Goal: Information Seeking & Learning: Learn about a topic

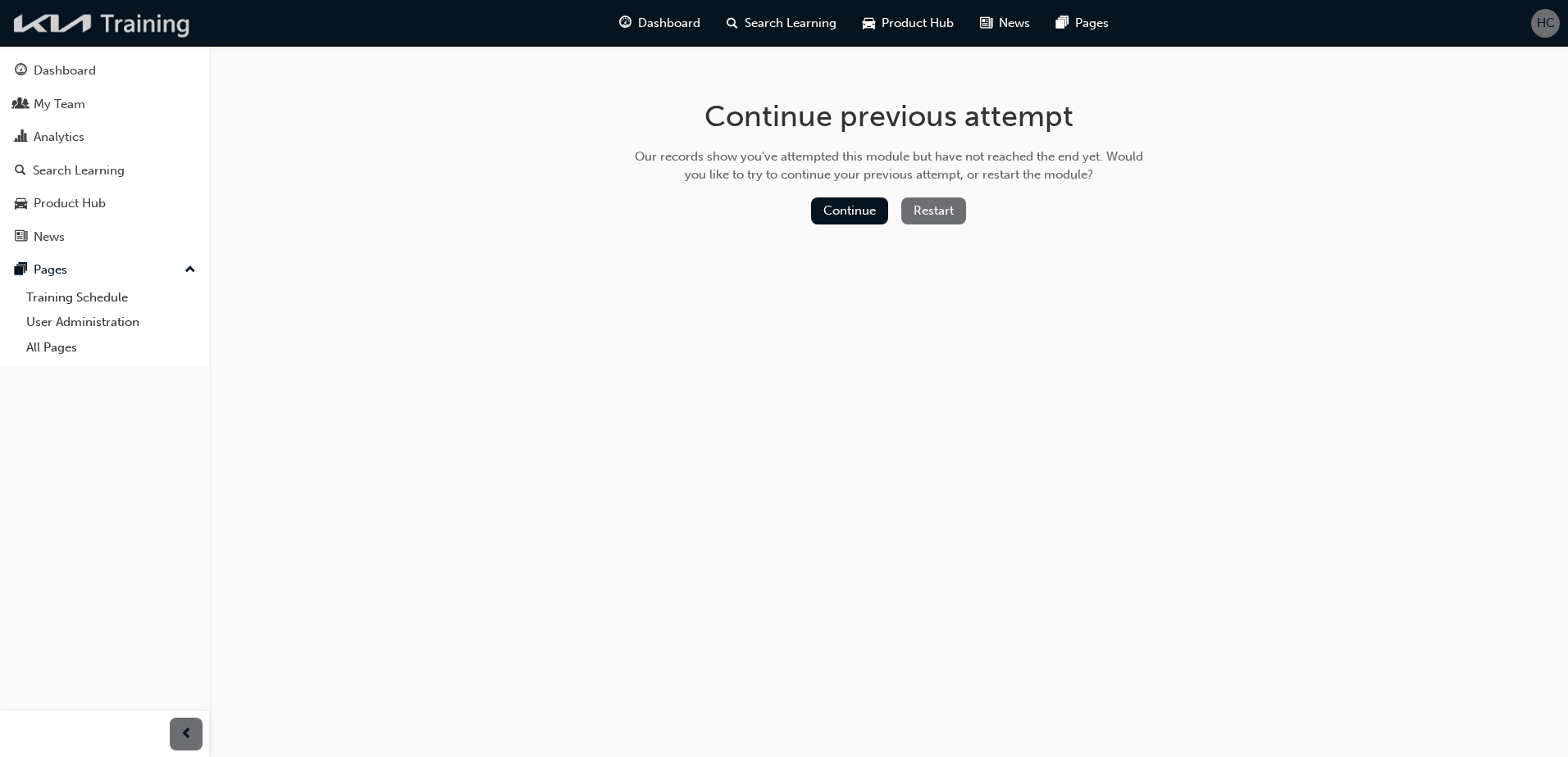
click at [154, 28] on img at bounding box center [102, 23] width 188 height 34
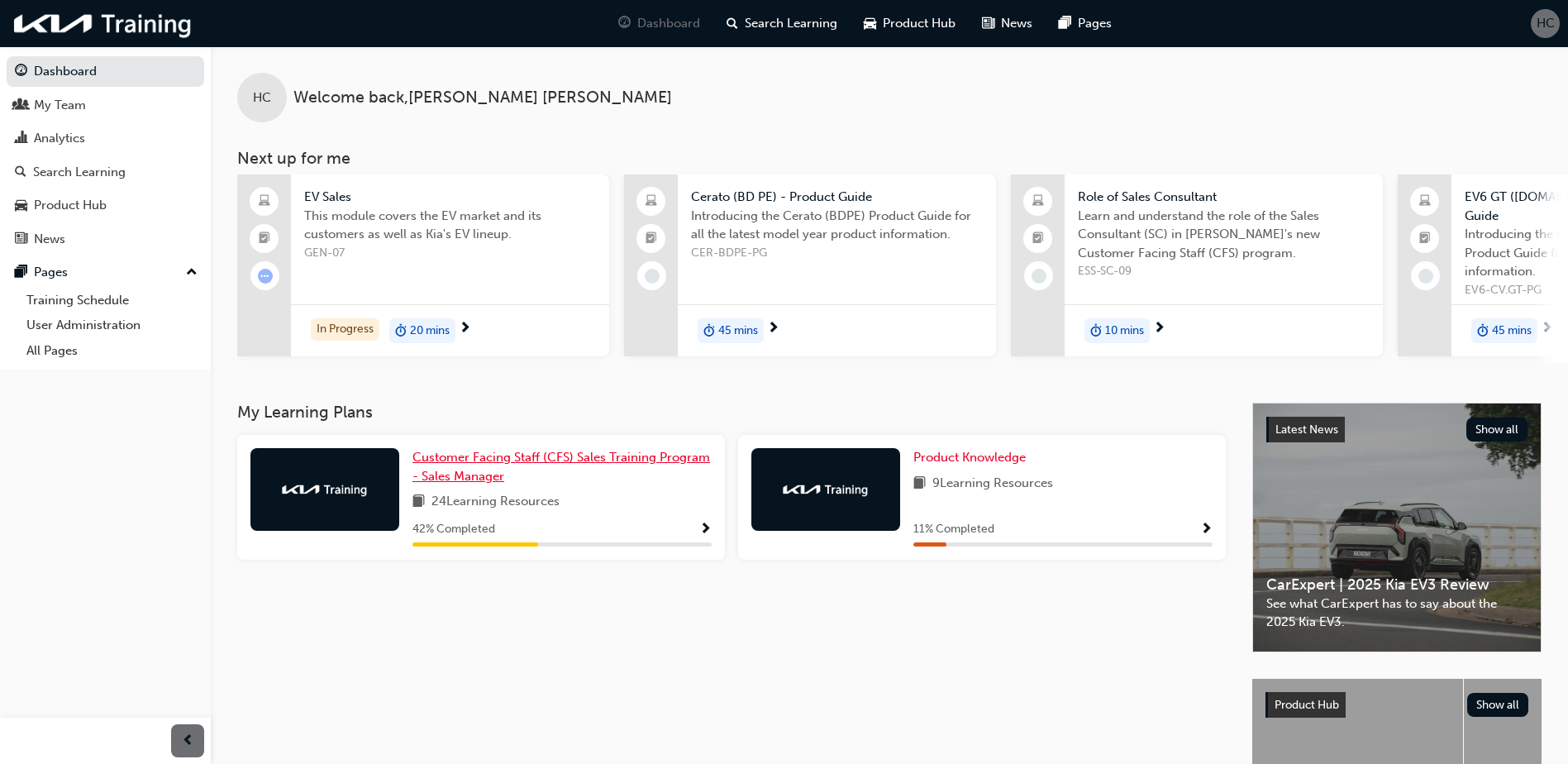
click at [550, 450] on span "Customer Facing Staff (CFS) Sales Training Program - Sales Manager" at bounding box center [561, 467] width 298 height 34
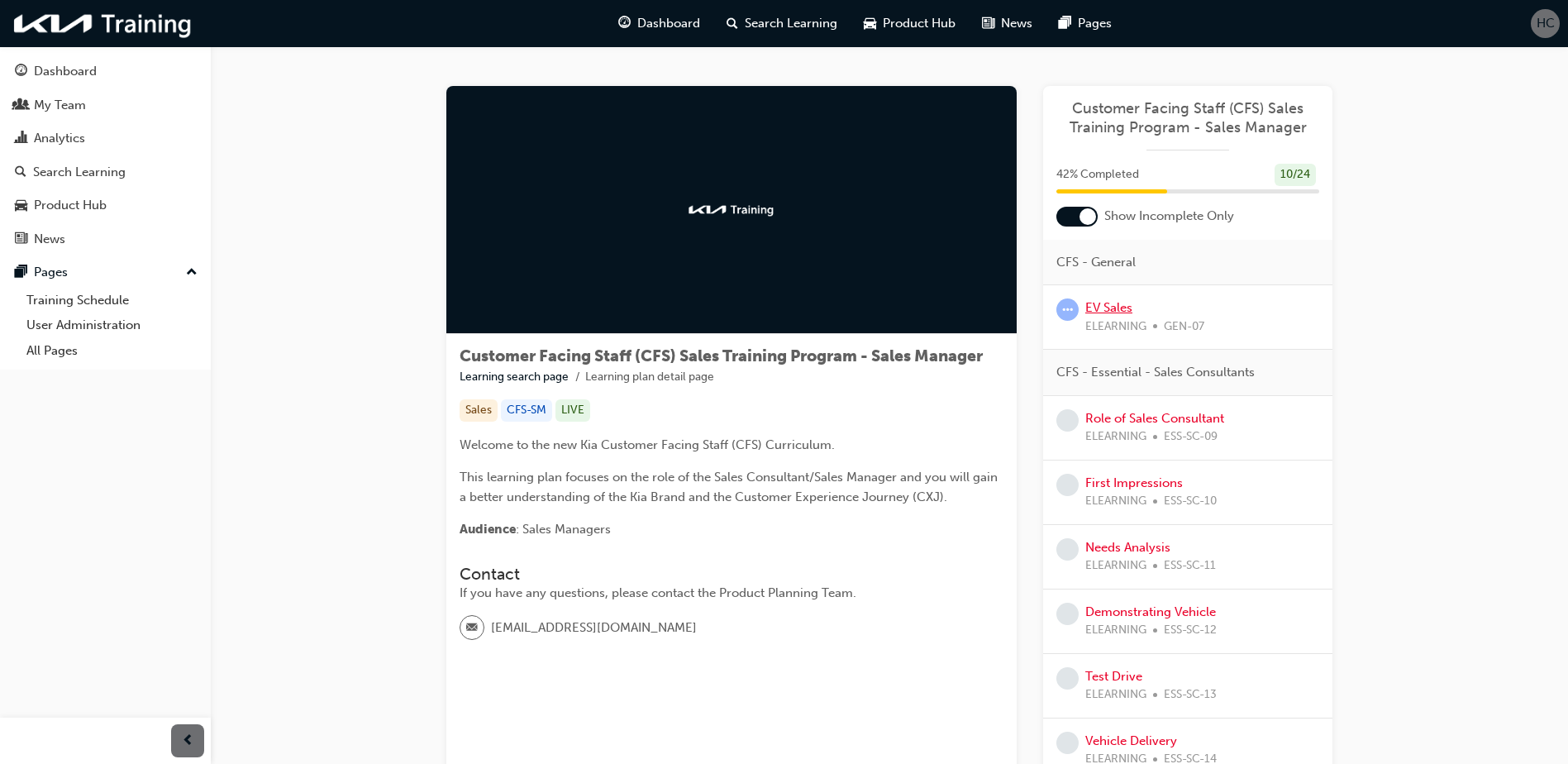
click at [1094, 307] on link "EV Sales" at bounding box center [1110, 308] width 47 height 15
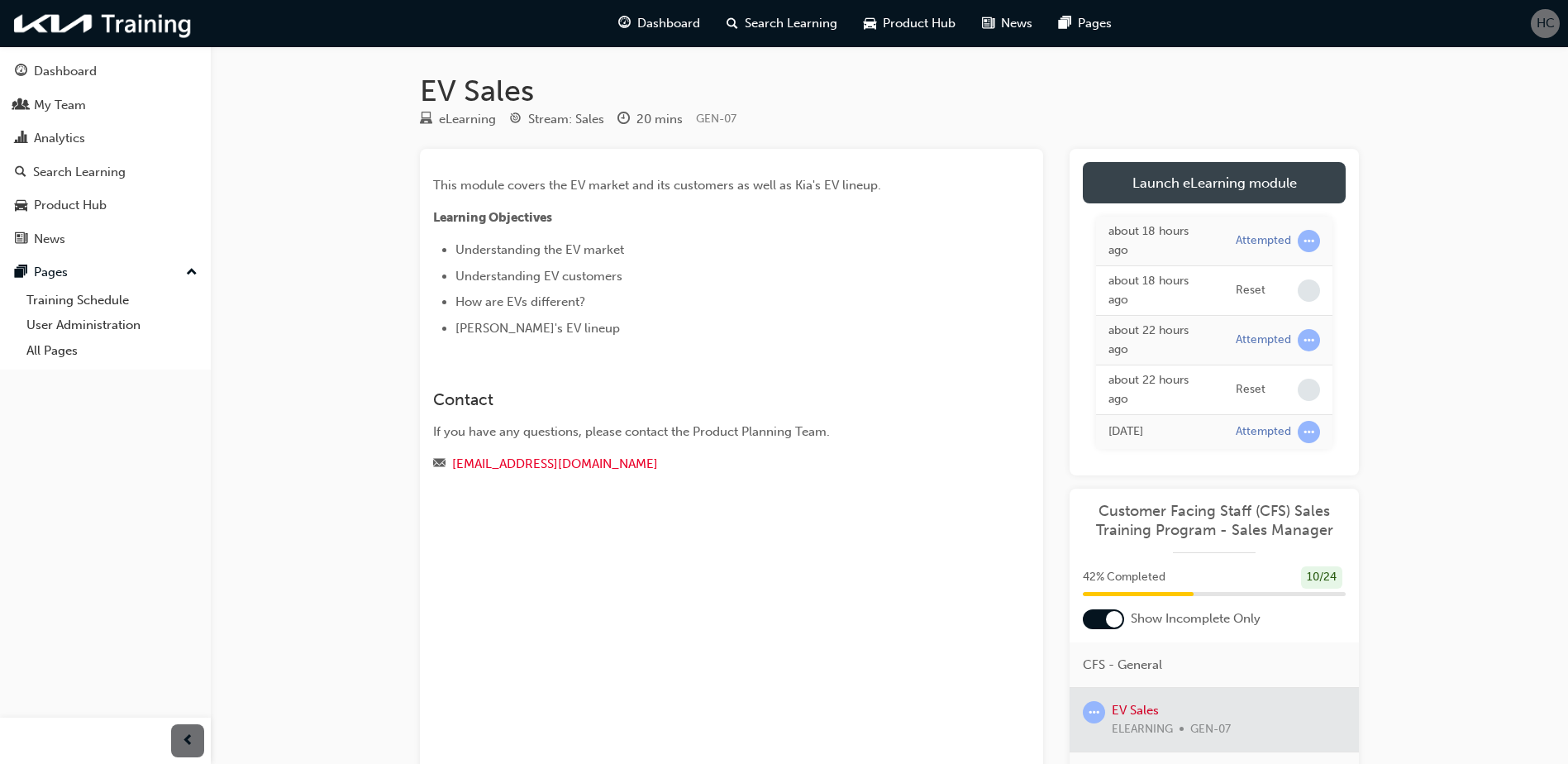
click at [1159, 172] on link "Launch eLearning module" at bounding box center [1215, 182] width 263 height 42
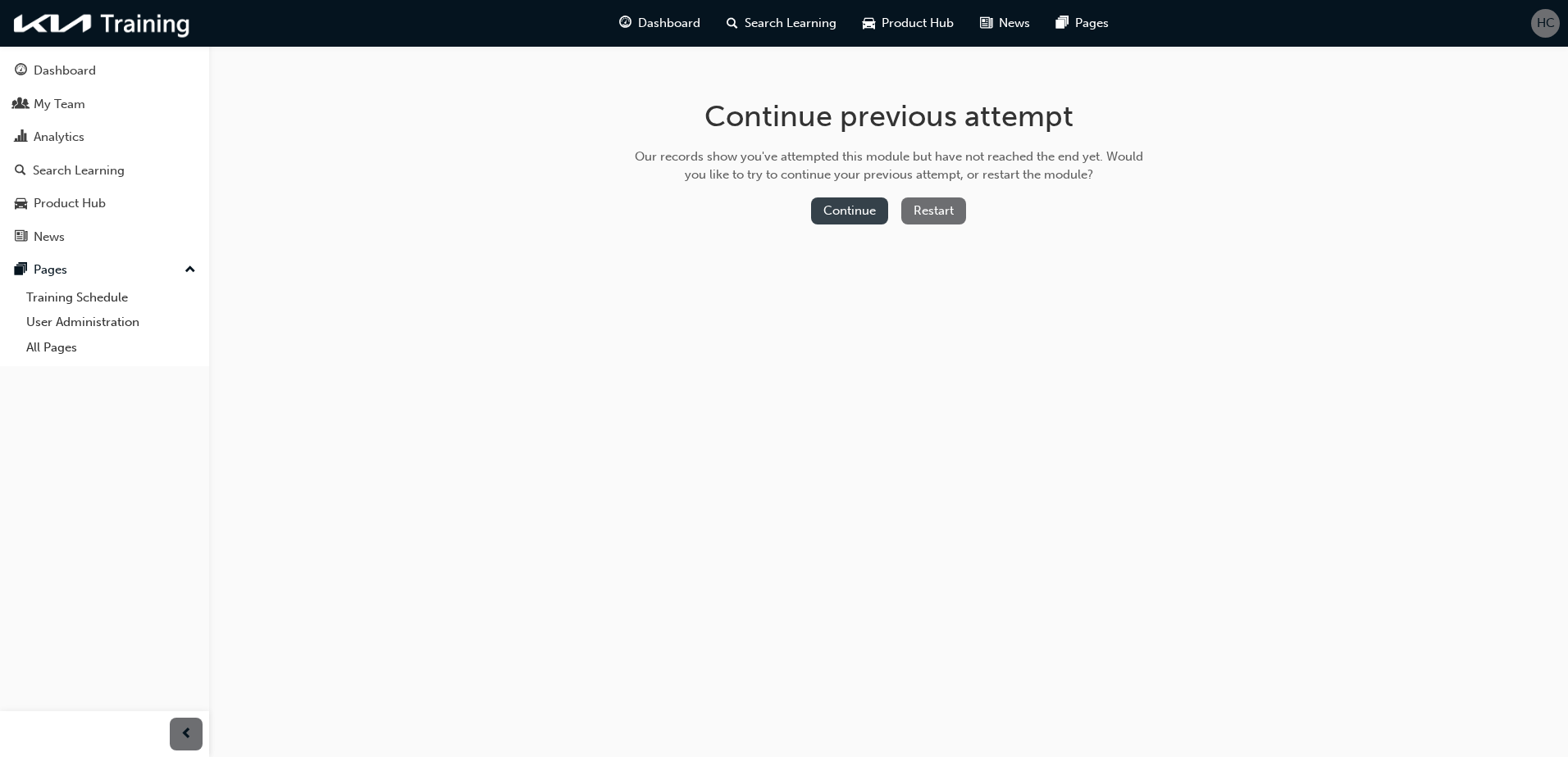
click at [861, 205] on button "Continue" at bounding box center [849, 211] width 77 height 27
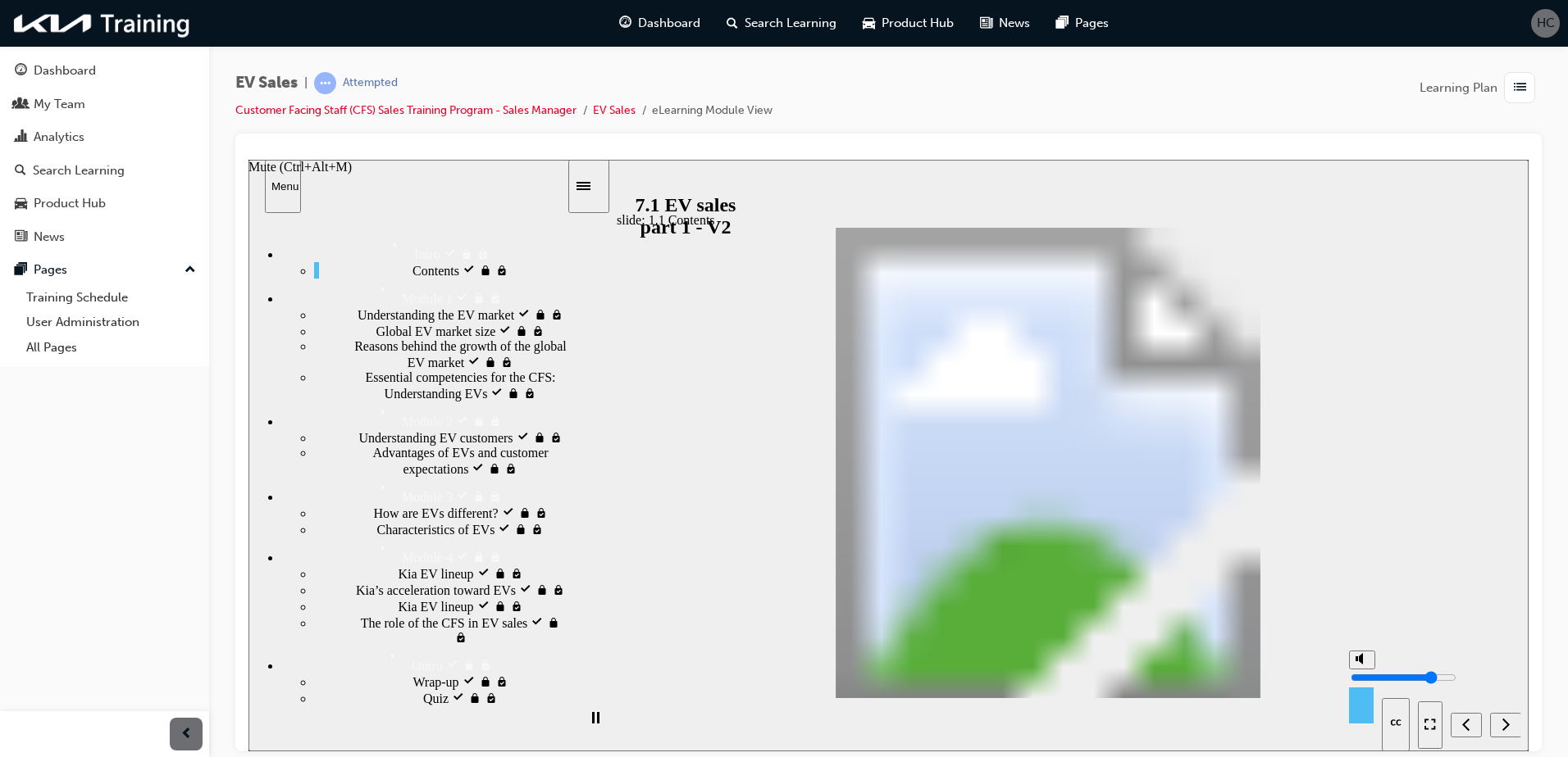
click at [1361, 664] on polygon "Mute (Ctrl+Alt+M)" at bounding box center [1361, 658] width 4 height 11
type input "0"
click at [1509, 723] on nav "slide navigation" at bounding box center [1468, 723] width 102 height 53
click at [1500, 729] on div "Next (Ctrl+Alt+Period)" at bounding box center [1504, 725] width 18 height 17
click at [1508, 720] on icon "Next (Ctrl+Alt+Period)" at bounding box center [1505, 724] width 8 height 15
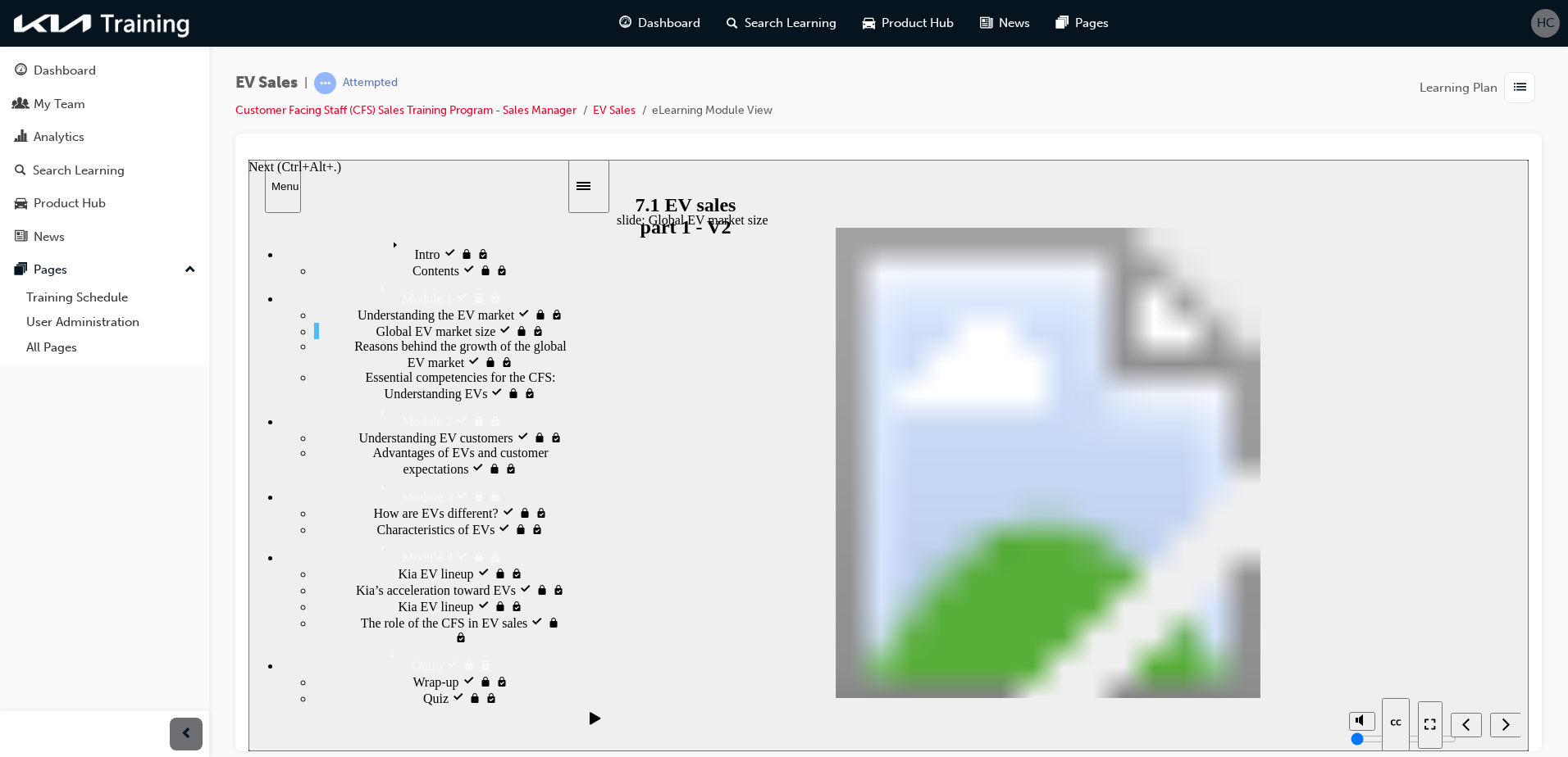
click at [1502, 725] on icon "Next (Ctrl+Alt+Period)" at bounding box center [1505, 724] width 8 height 15
click at [1502, 717] on icon "Next (Ctrl+Alt+Period)" at bounding box center [1505, 724] width 8 height 15
click at [1497, 720] on div "Next (Ctrl+Alt+Period)" at bounding box center [1504, 725] width 18 height 17
click at [1509, 722] on icon "Next (Ctrl+Alt+Period)" at bounding box center [1505, 724] width 8 height 15
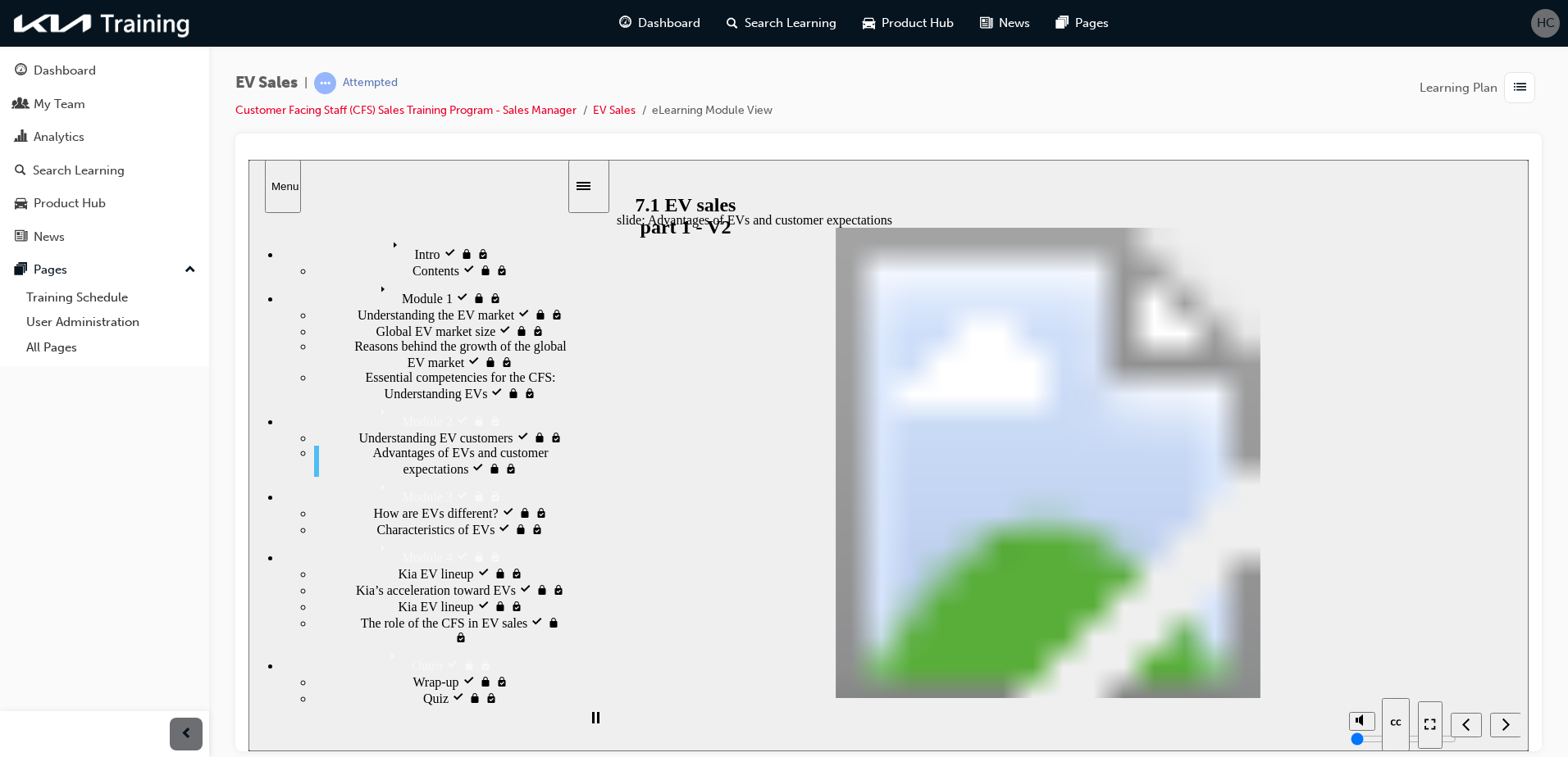
click at [1500, 731] on nav "slide navigation" at bounding box center [1468, 723] width 102 height 53
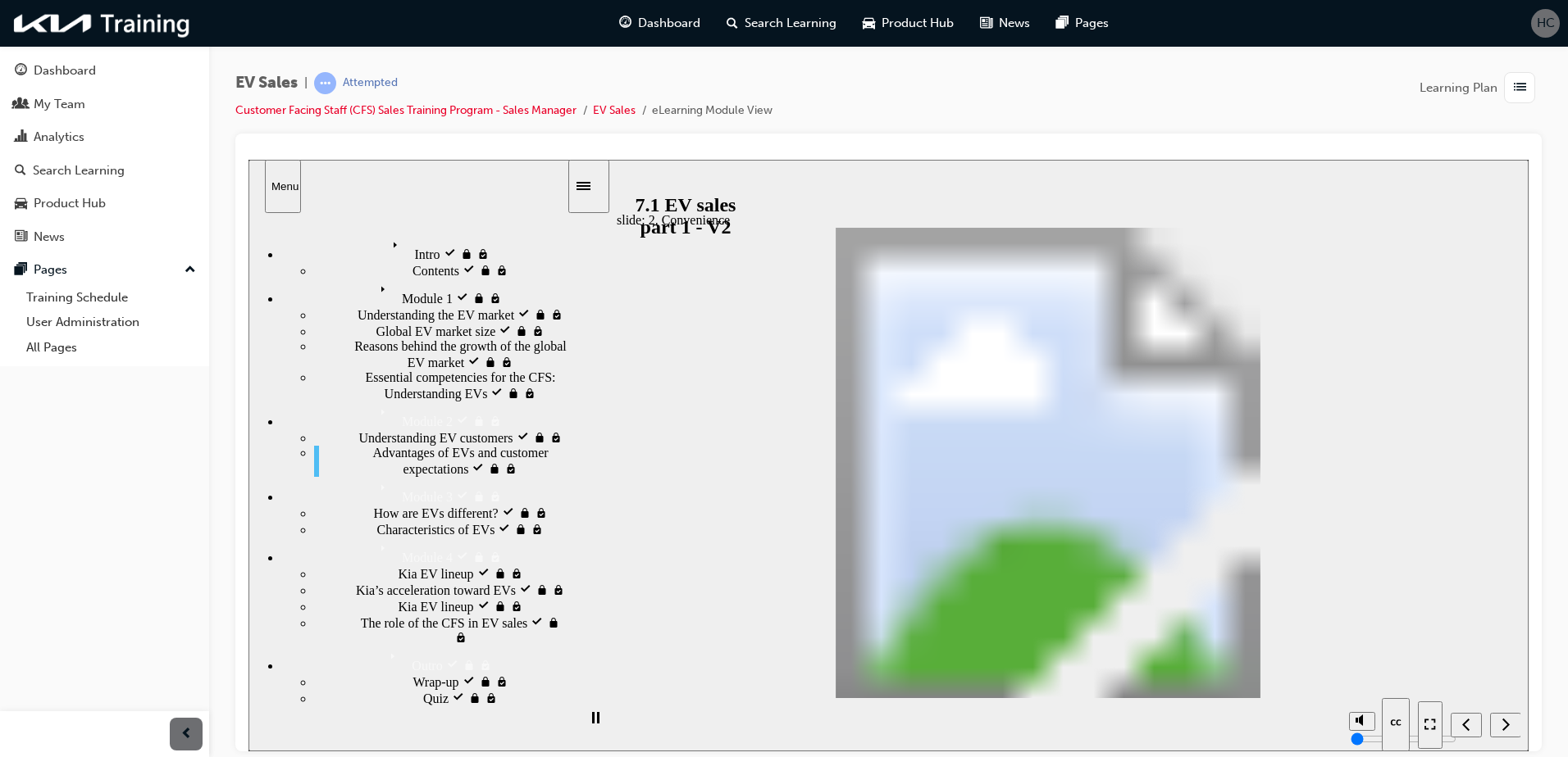
click at [1505, 723] on nav "slide navigation" at bounding box center [1468, 723] width 102 height 53
click at [1503, 712] on button "Next (Ctrl+Alt+Period)" at bounding box center [1504, 724] width 31 height 24
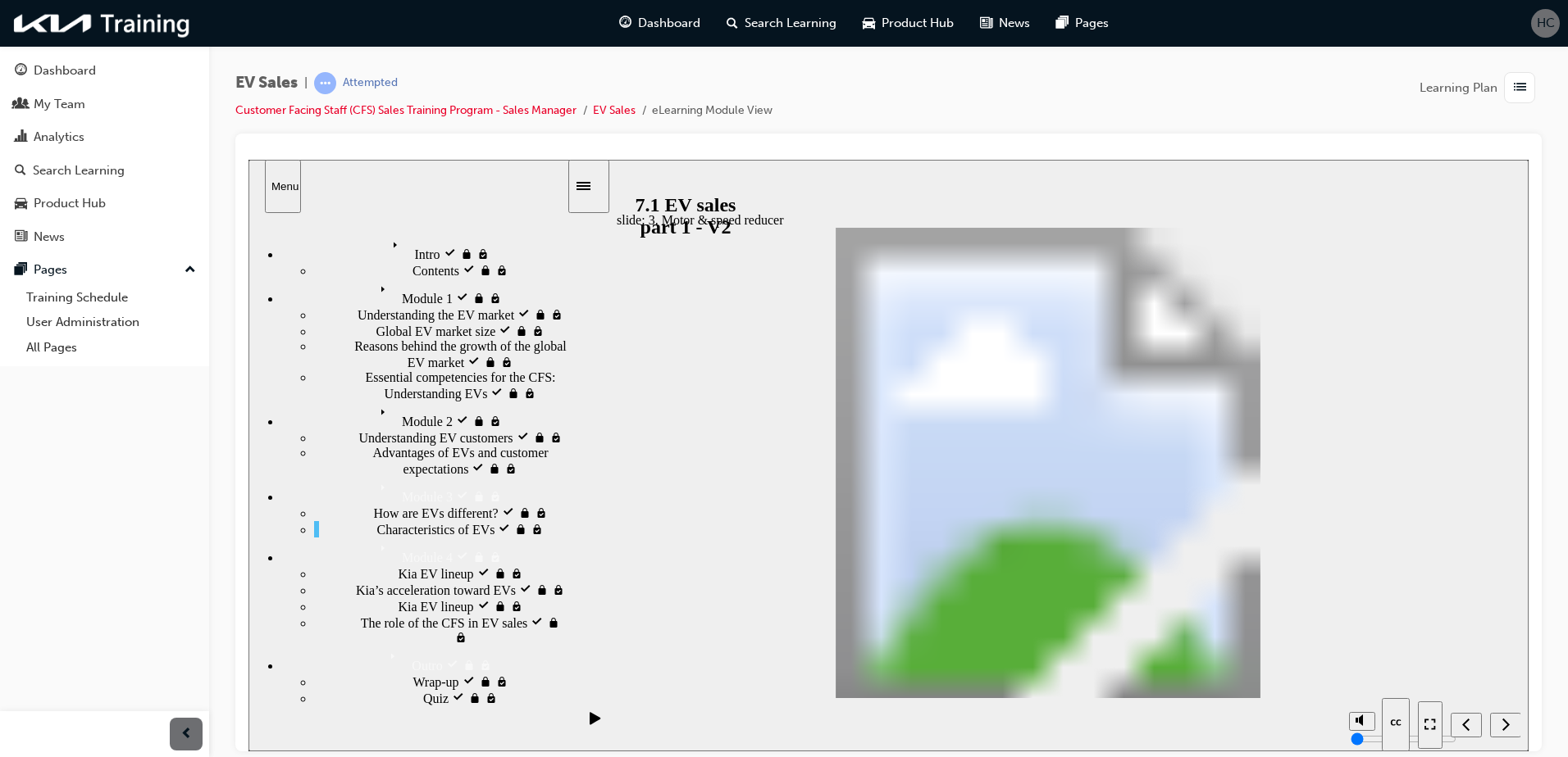
click at [1491, 609] on div "slide: 4. Regenerative braking Rectangle 4 Characteristics of EVs Rectangle 5 2…" at bounding box center [889, 455] width 1280 height 592
click at [1496, 716] on nav "slide navigation" at bounding box center [1468, 723] width 102 height 53
click at [1540, 605] on div at bounding box center [889, 443] width 1307 height 618
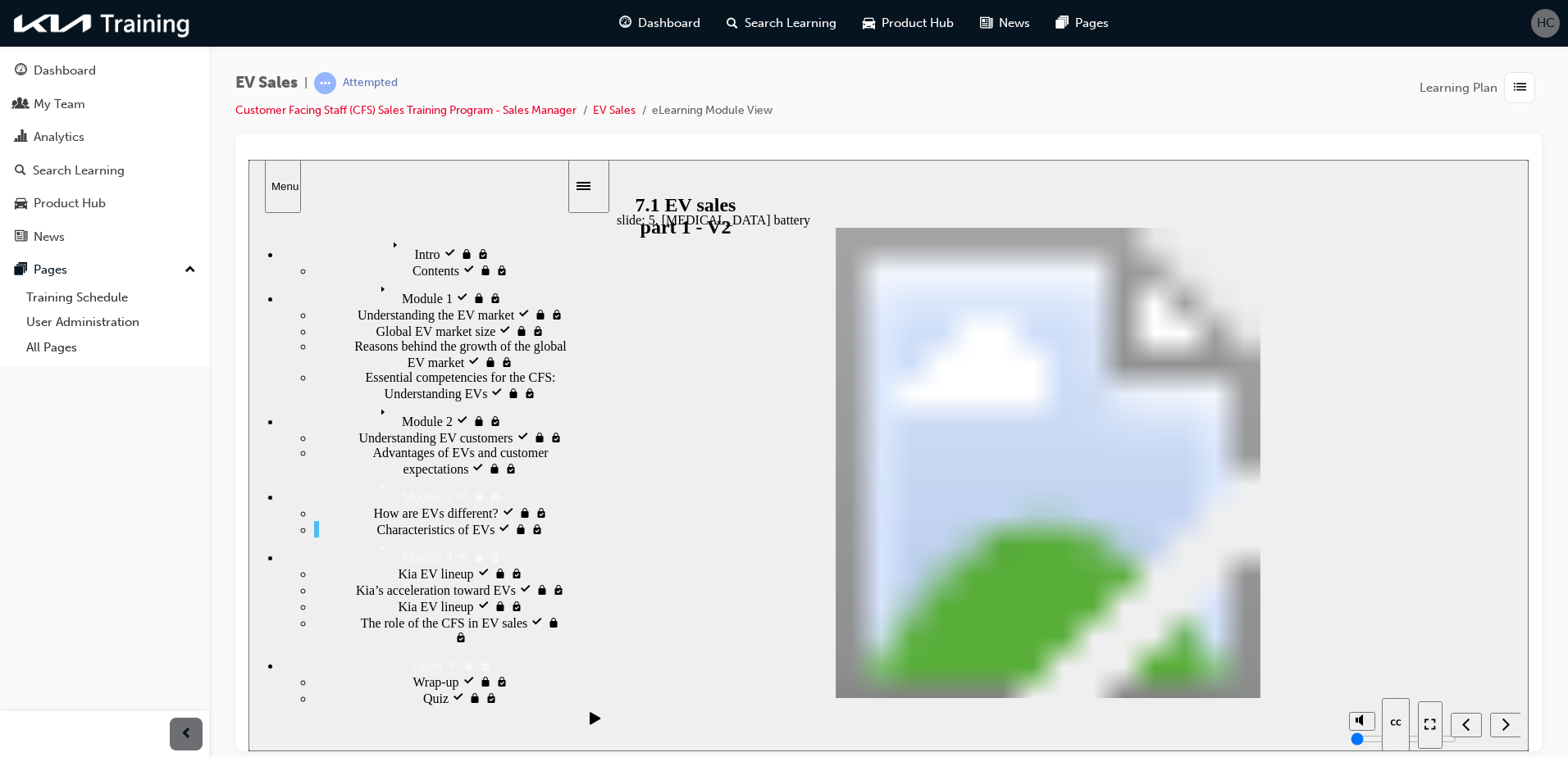
click at [1479, 635] on div "slide: Kia EV lineup 04 Rectangle 2 Kia EV lineup Group 1 Click next Rectangle …" at bounding box center [889, 455] width 1280 height 592
click at [1502, 726] on nav "slide navigation" at bounding box center [1468, 723] width 102 height 53
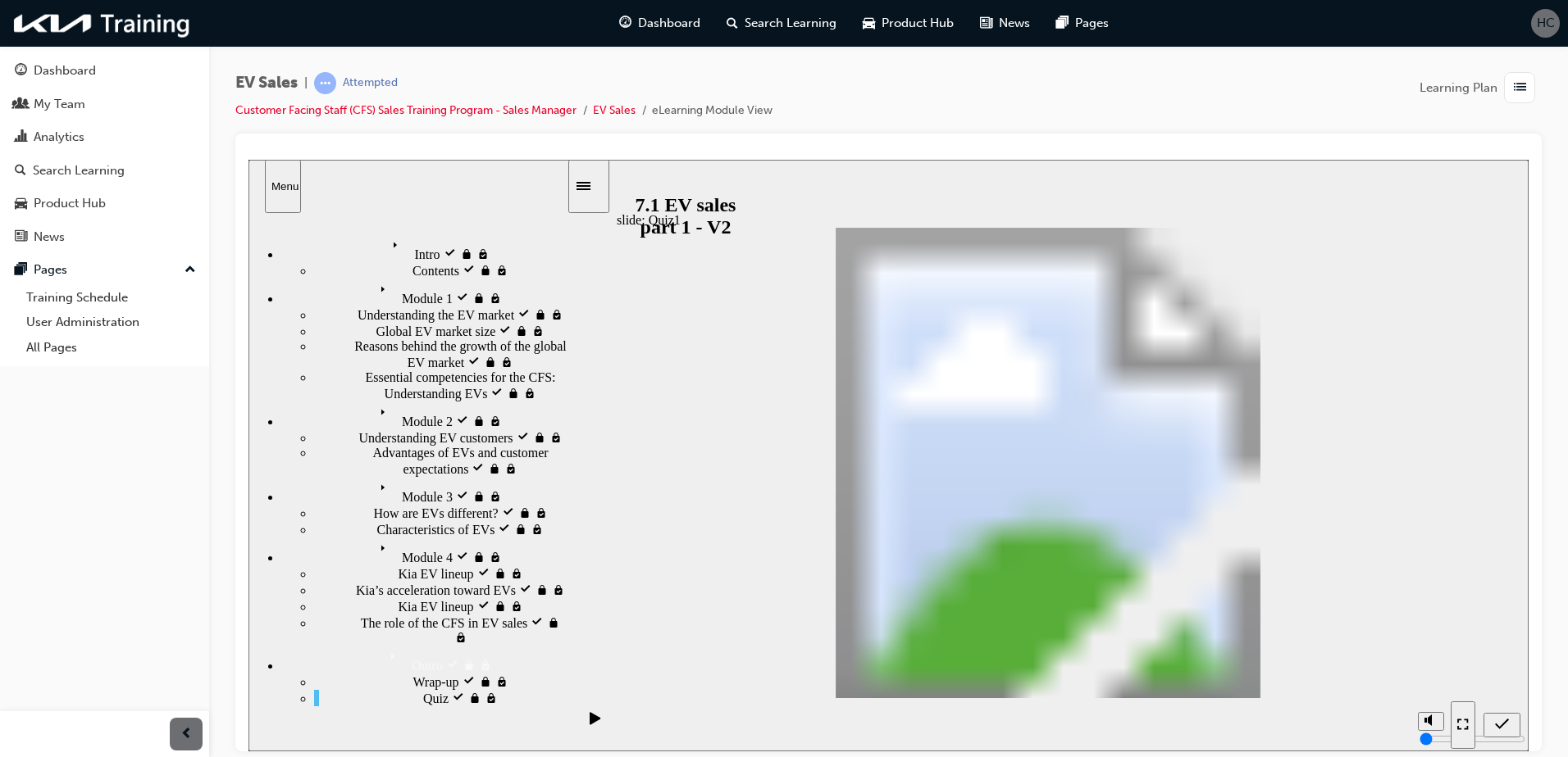
radio input "true"
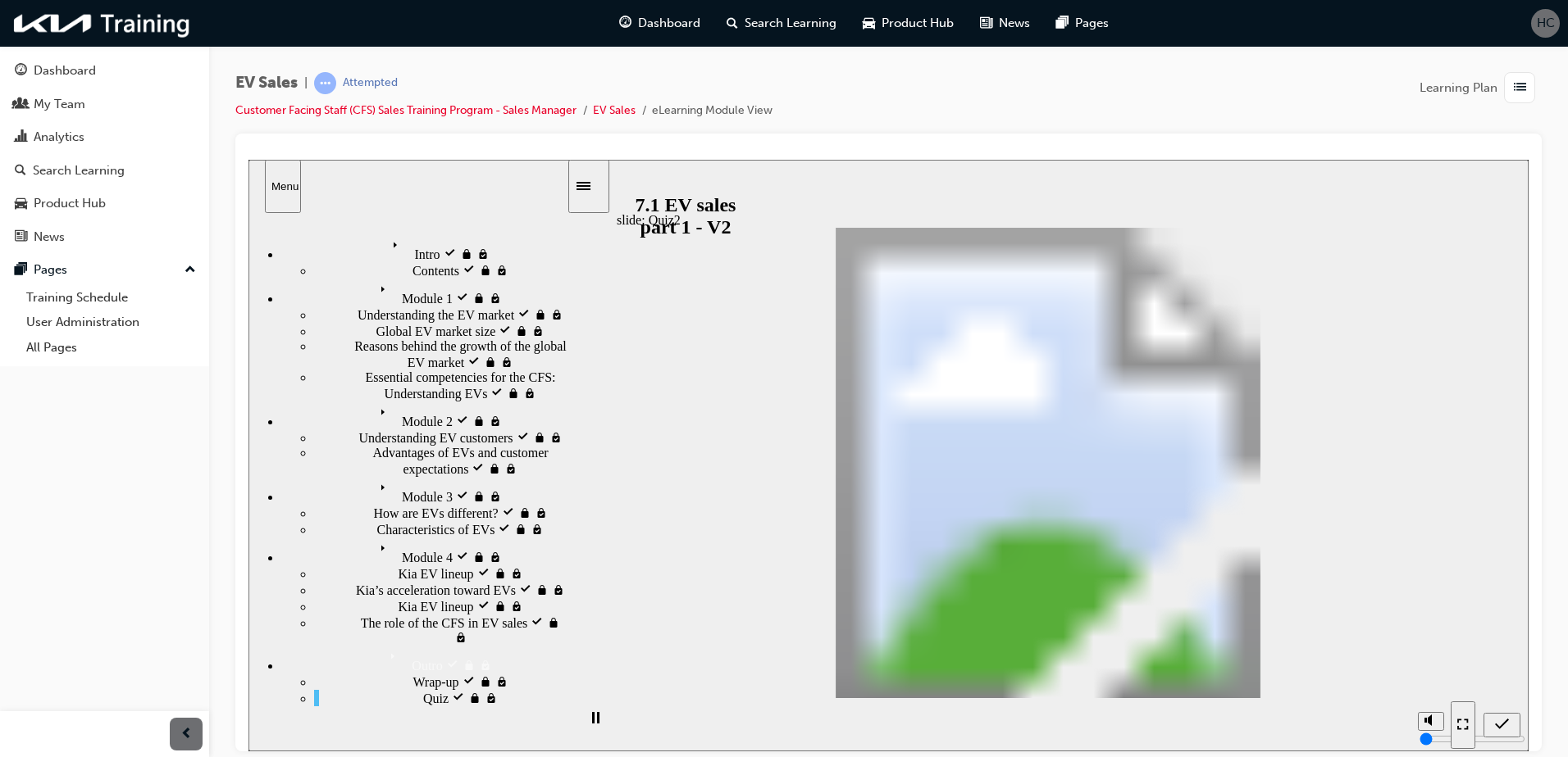
drag, startPoint x: 1249, startPoint y: 381, endPoint x: 724, endPoint y: 437, distance: 528.0
drag, startPoint x: 1238, startPoint y: 433, endPoint x: 711, endPoint y: 482, distance: 529.3
drag, startPoint x: 1254, startPoint y: 477, endPoint x: 723, endPoint y: 533, distance: 533.9
drag, startPoint x: 1267, startPoint y: 554, endPoint x: 1032, endPoint y: 524, distance: 236.9
drag, startPoint x: 1170, startPoint y: 514, endPoint x: 763, endPoint y: 548, distance: 408.4
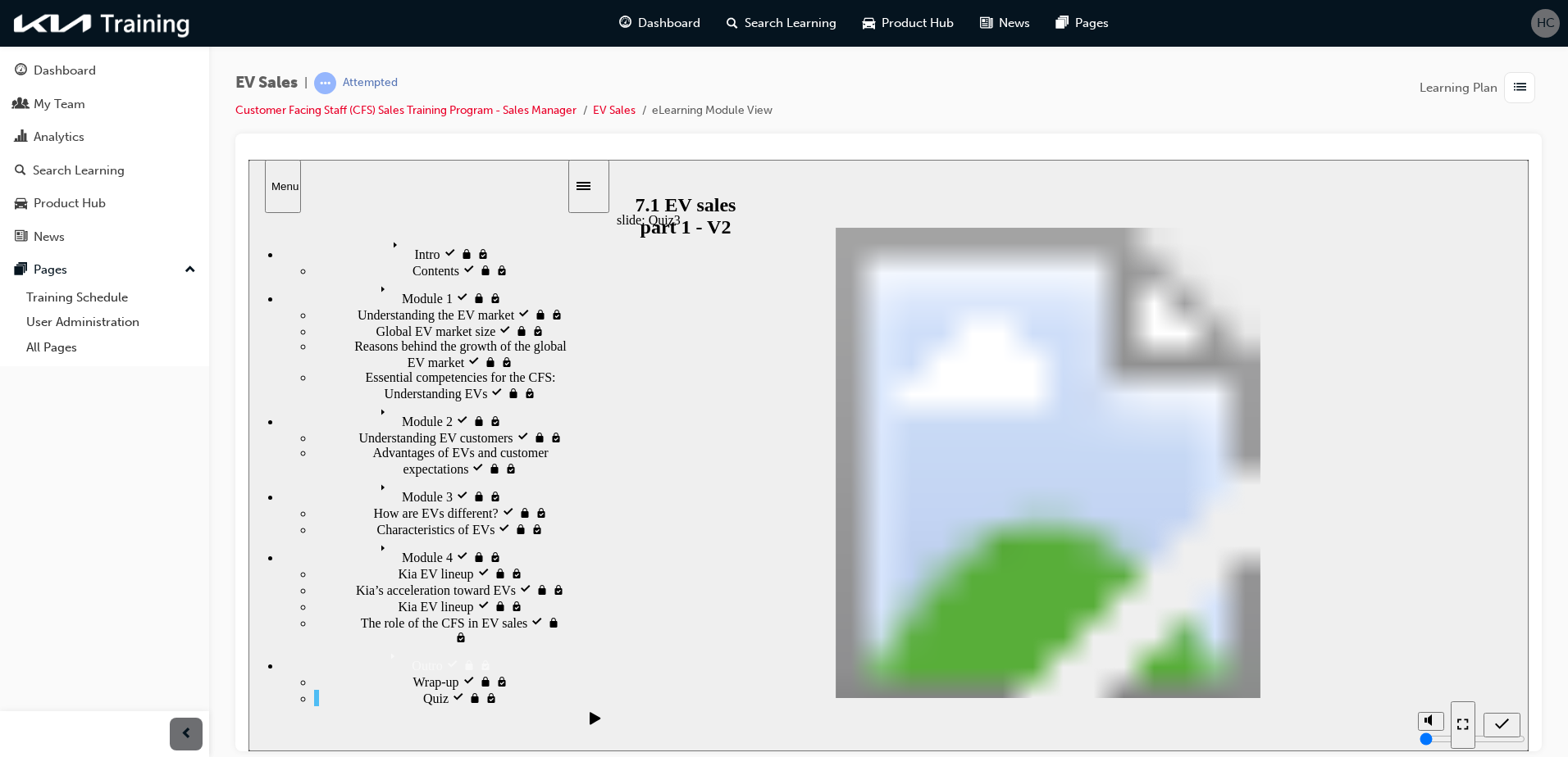
radio input "true"
click at [1501, 720] on div "Next (Ctrl+Alt+Period)" at bounding box center [1504, 725] width 18 height 17
click at [1505, 88] on div "button" at bounding box center [1518, 87] width 31 height 31
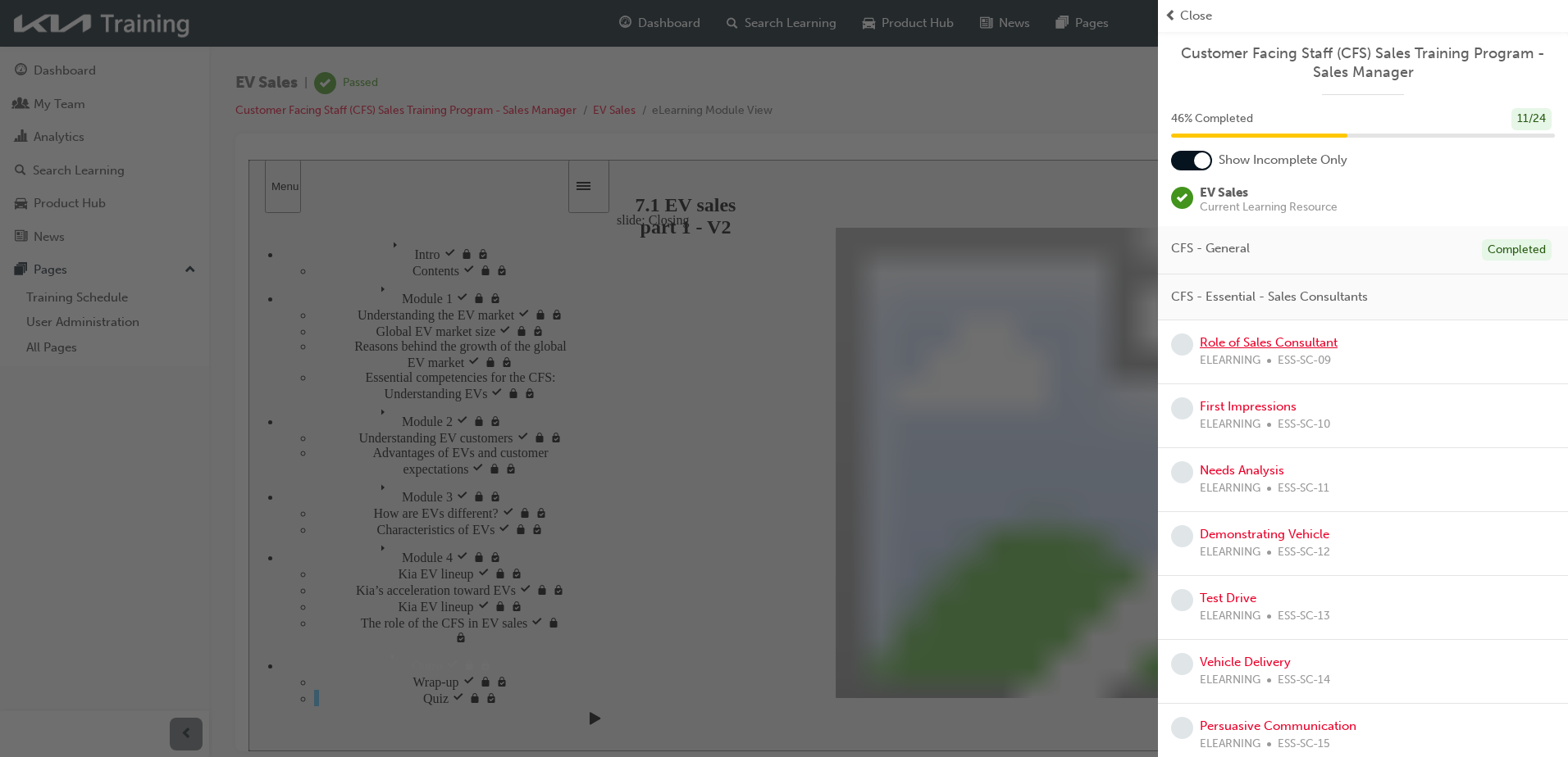
click at [1264, 344] on link "Role of Sales Consultant" at bounding box center [1268, 343] width 138 height 15
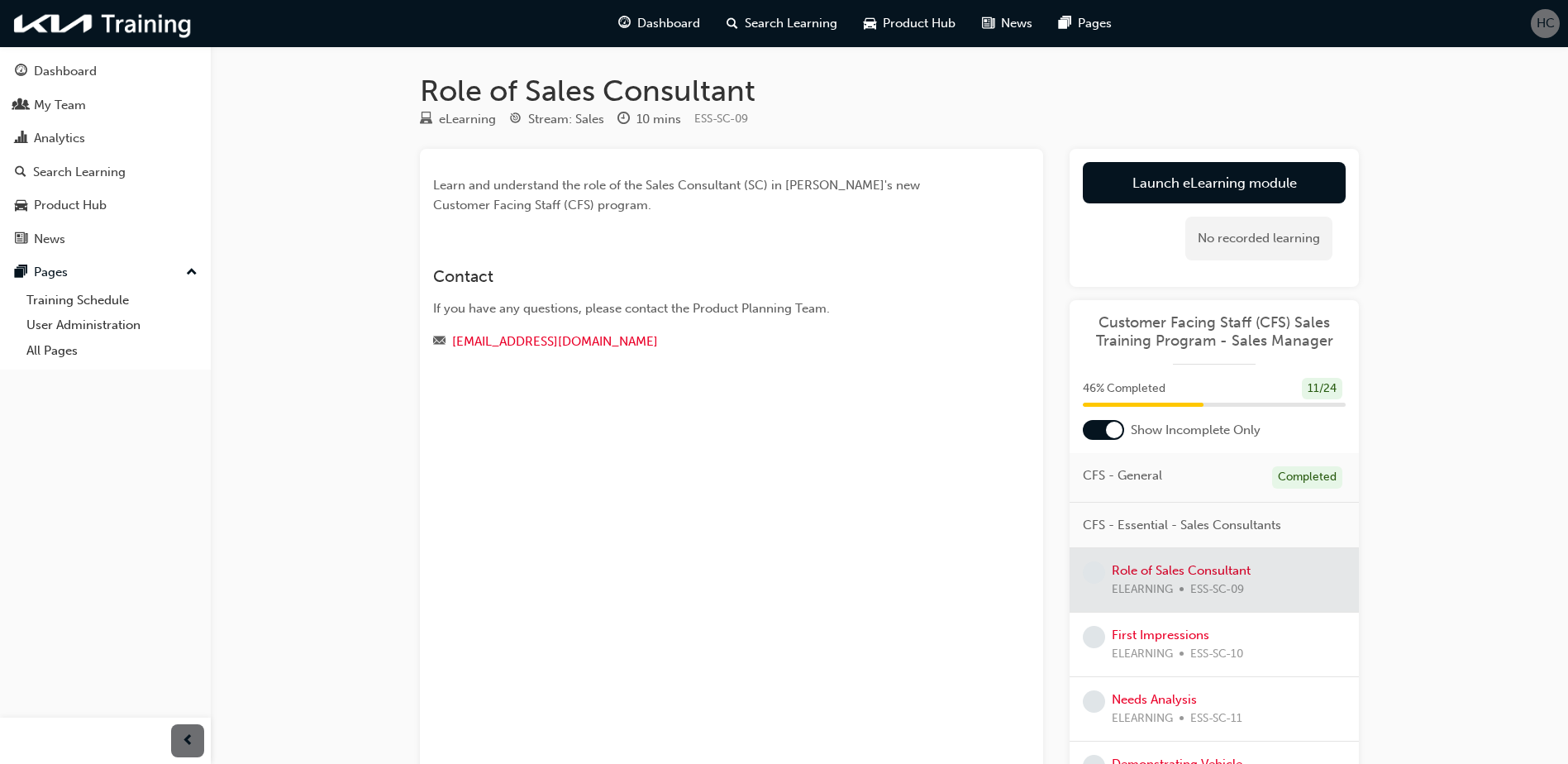
click at [782, 454] on div "Learn and understand the role of the Sales Consultant (SC) in [PERSON_NAME]'s n…" at bounding box center [732, 466] width 624 height 635
click at [1172, 175] on link "Launch eLearning module" at bounding box center [1215, 182] width 263 height 42
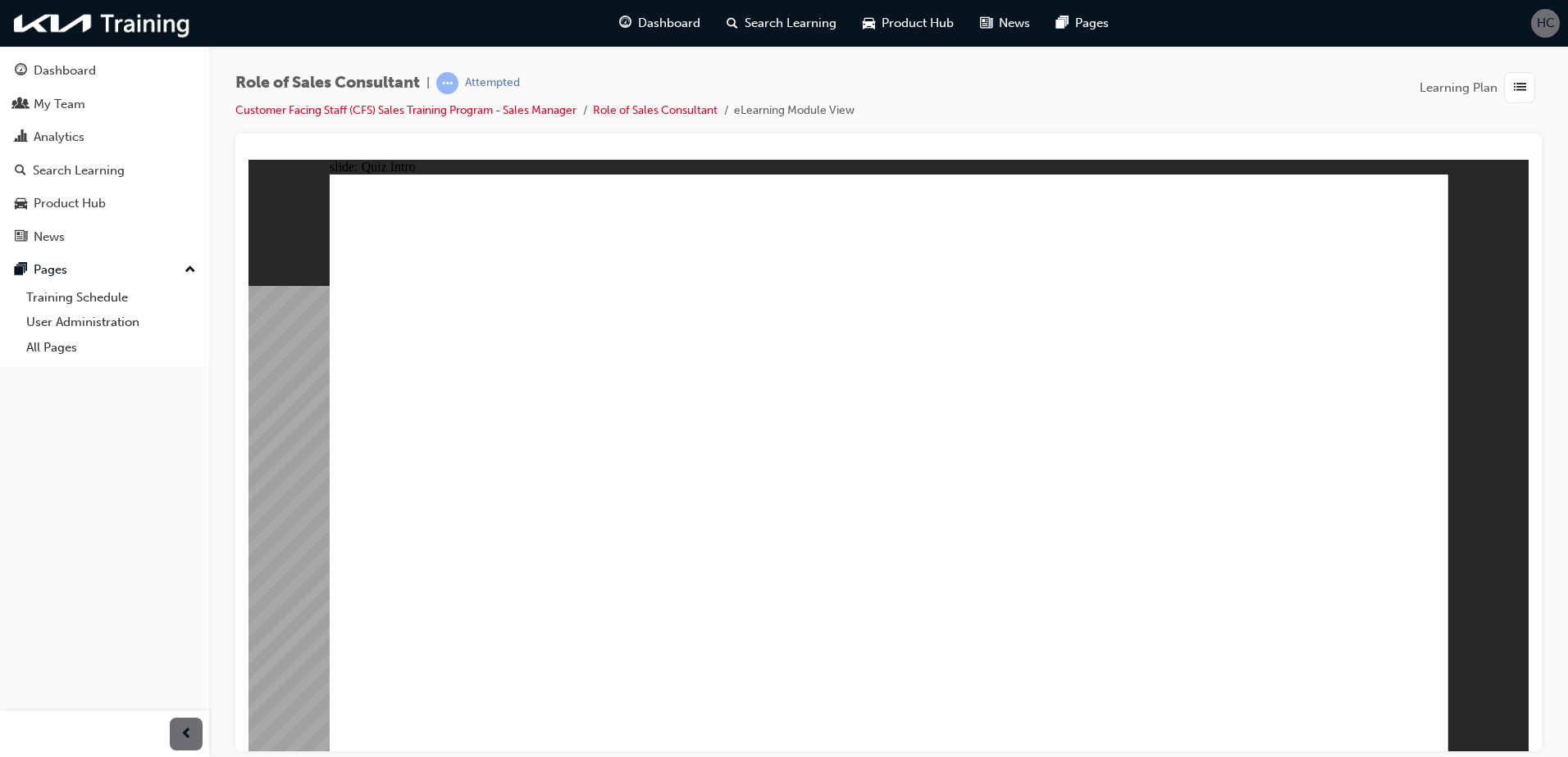
checkbox input "true"
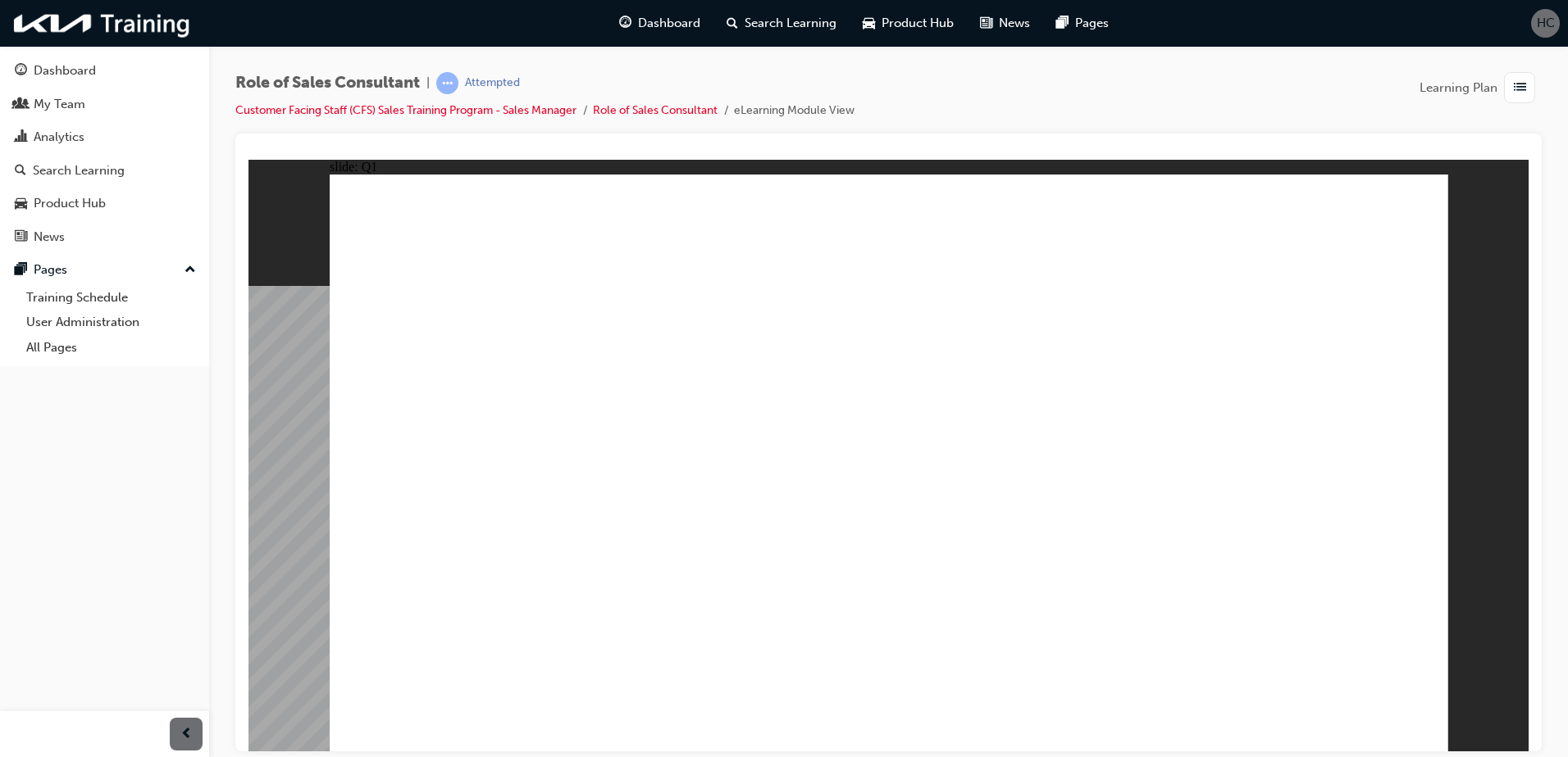
radio input "true"
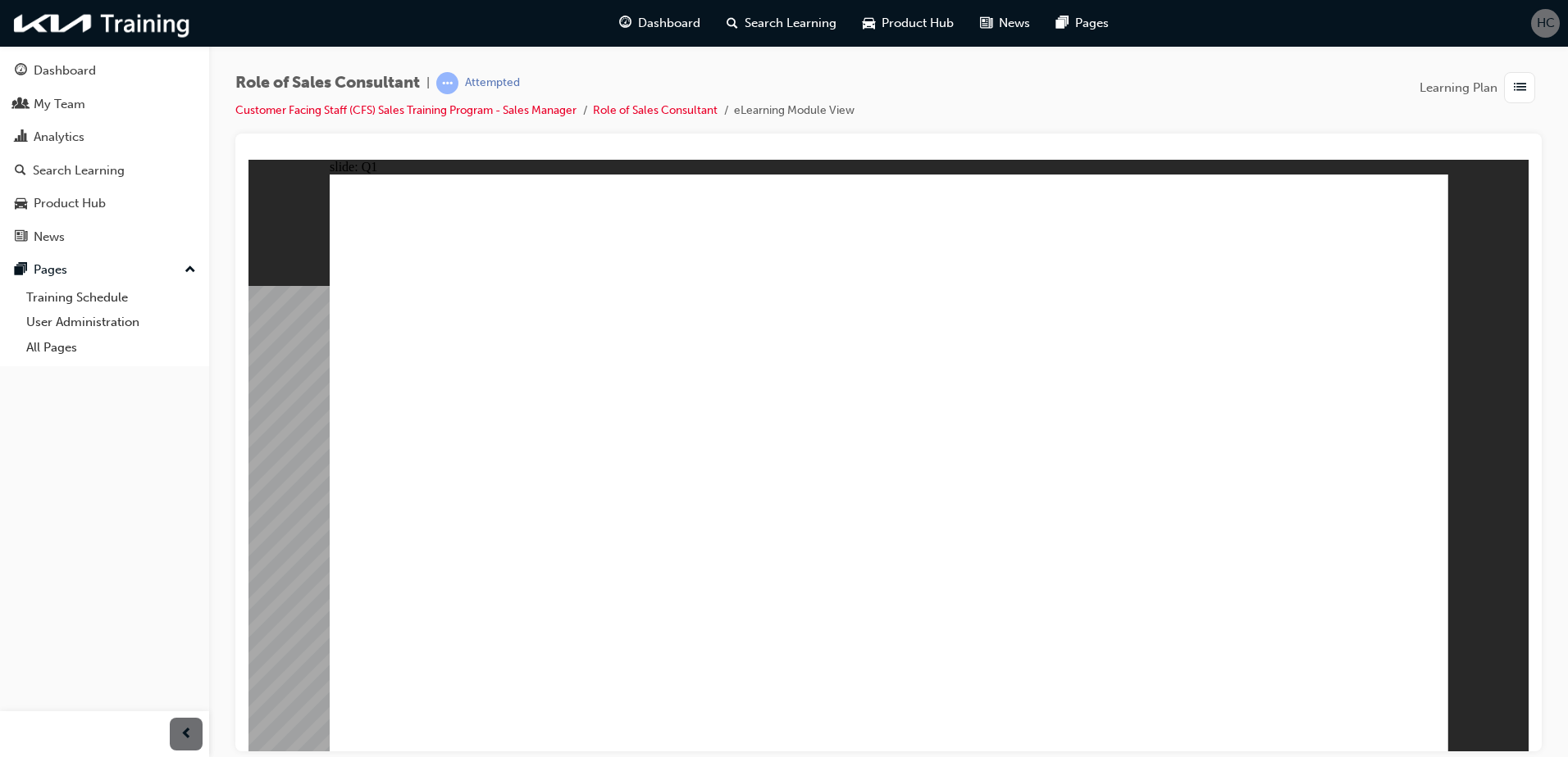
click at [1503, 95] on div "button" at bounding box center [1518, 87] width 31 height 31
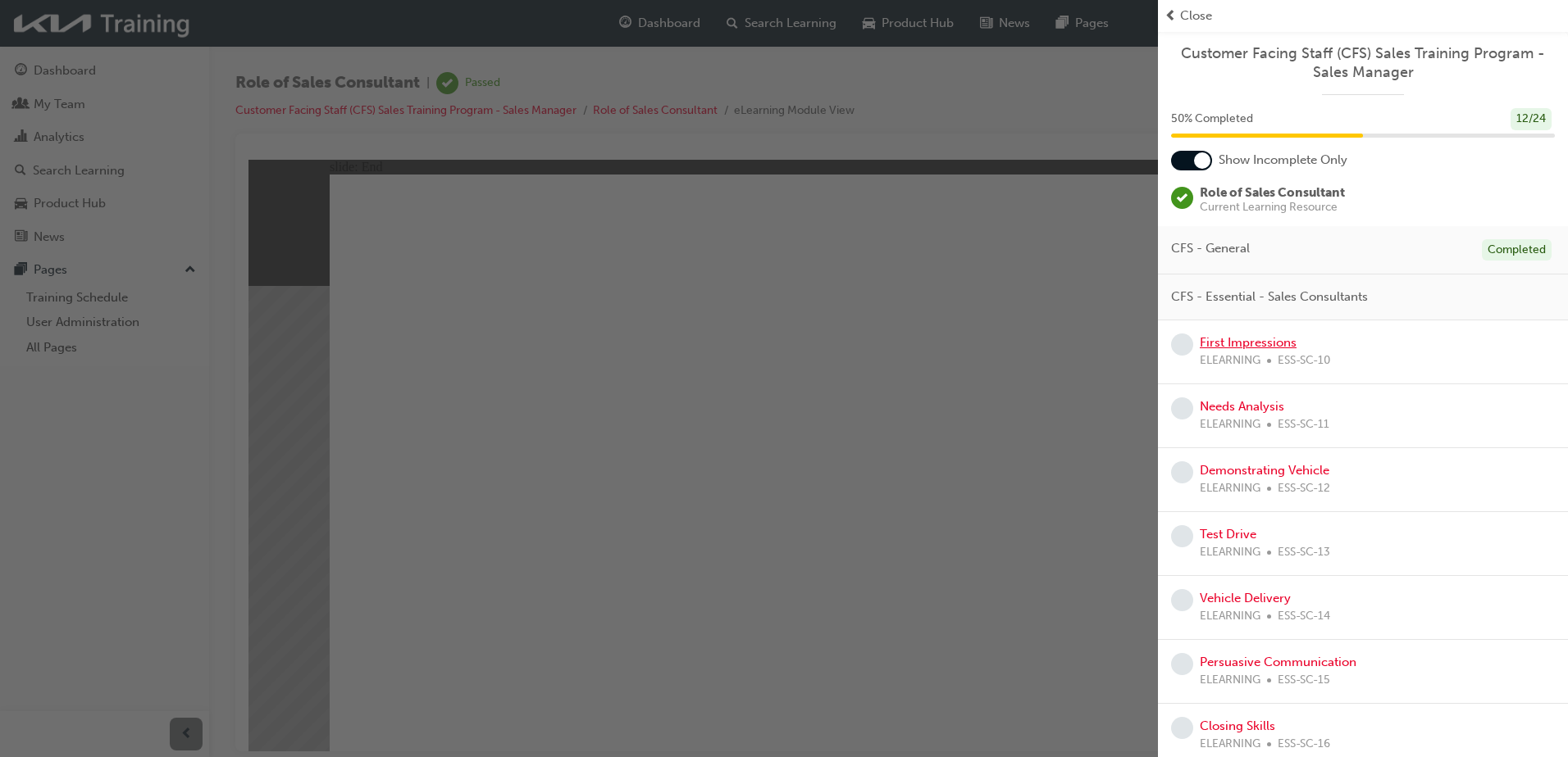
click at [1267, 346] on link "First Impressions" at bounding box center [1247, 343] width 97 height 15
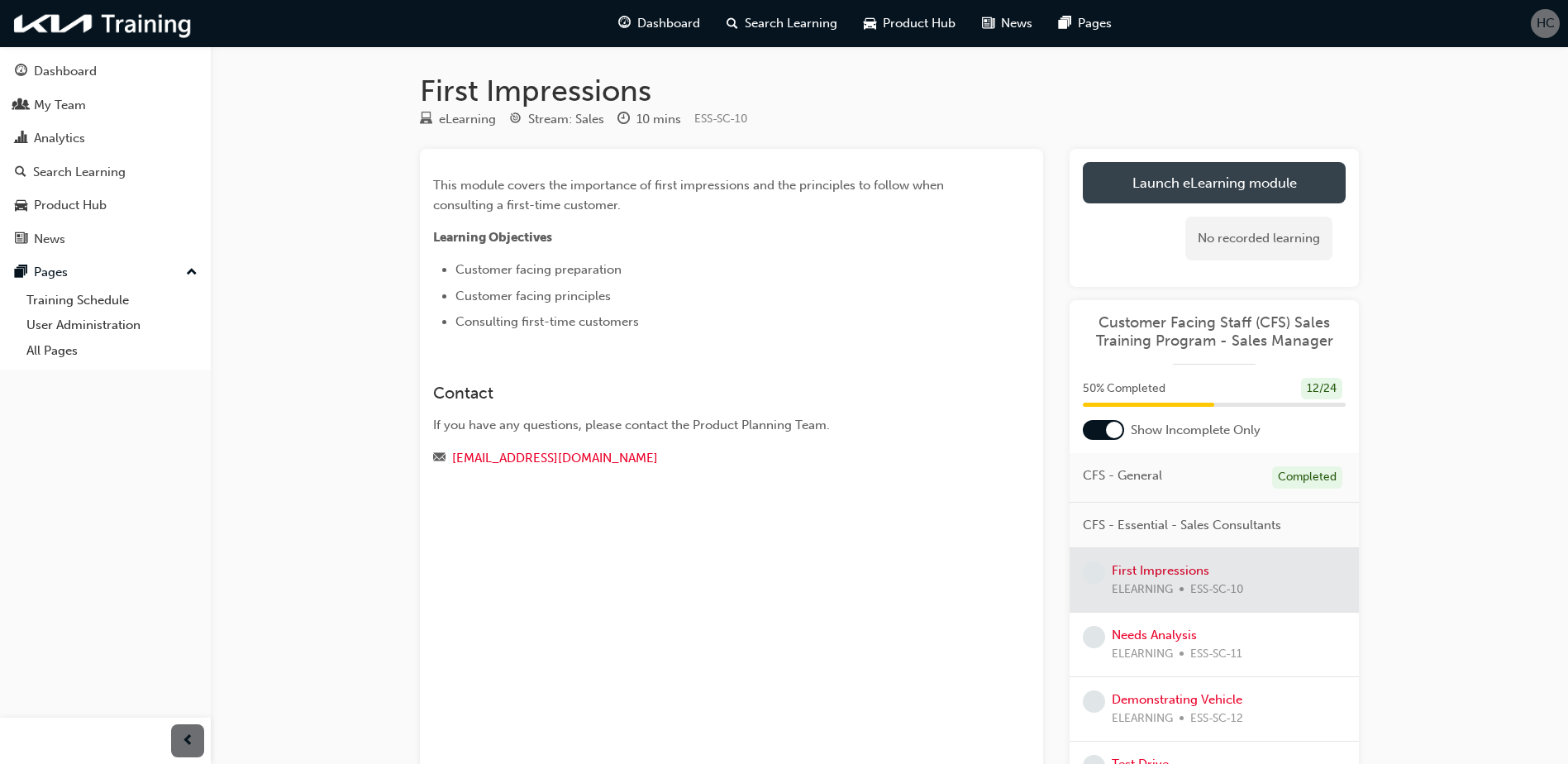
click at [1238, 183] on link "Launch eLearning module" at bounding box center [1215, 182] width 263 height 42
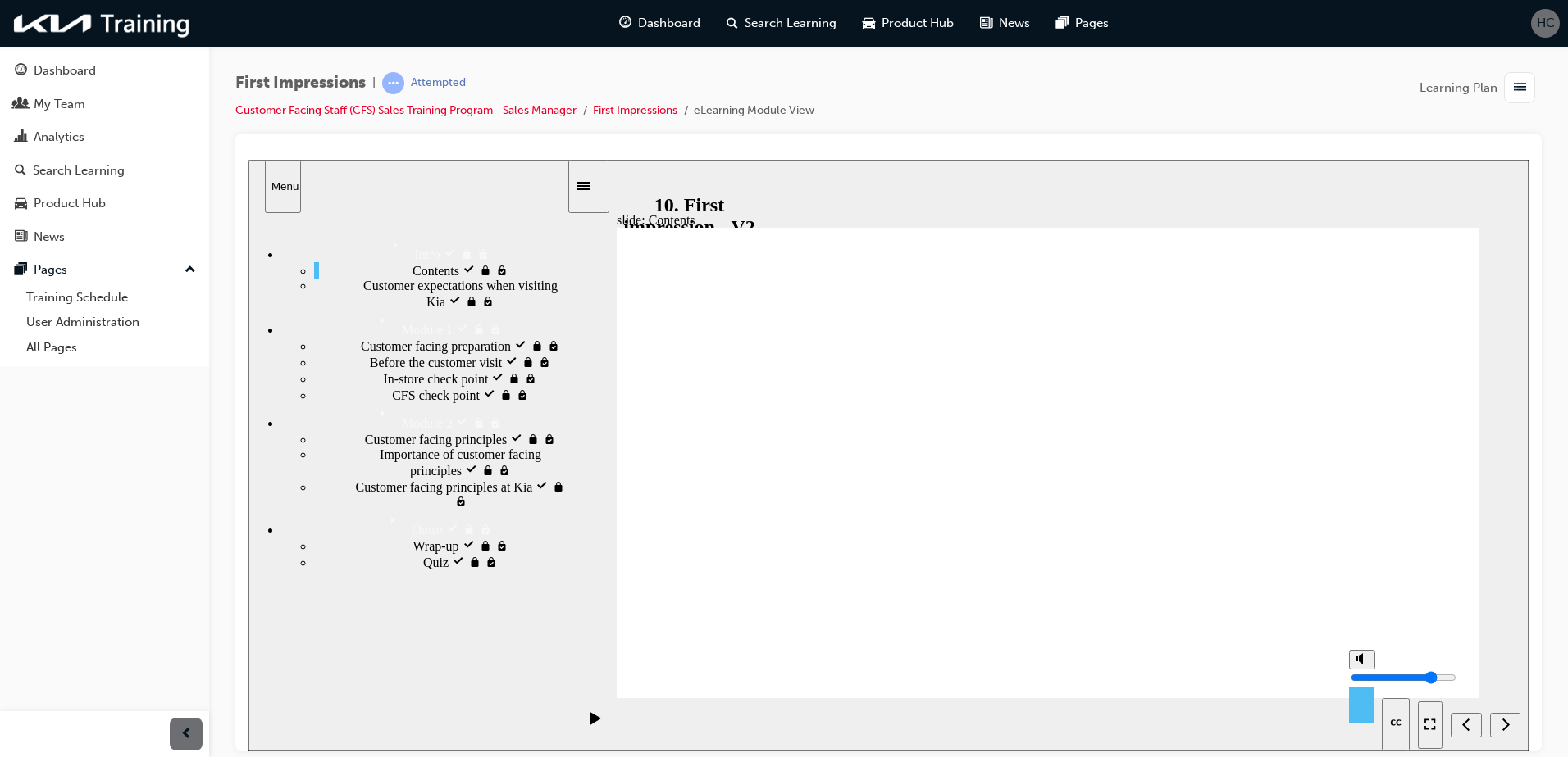
click at [1503, 609] on div "slide: Customer expectations when visiting Kia Rectangle 1 Customer expectation…" at bounding box center [889, 455] width 1280 height 592
click at [1501, 719] on nav "slide navigation" at bounding box center [1468, 723] width 102 height 53
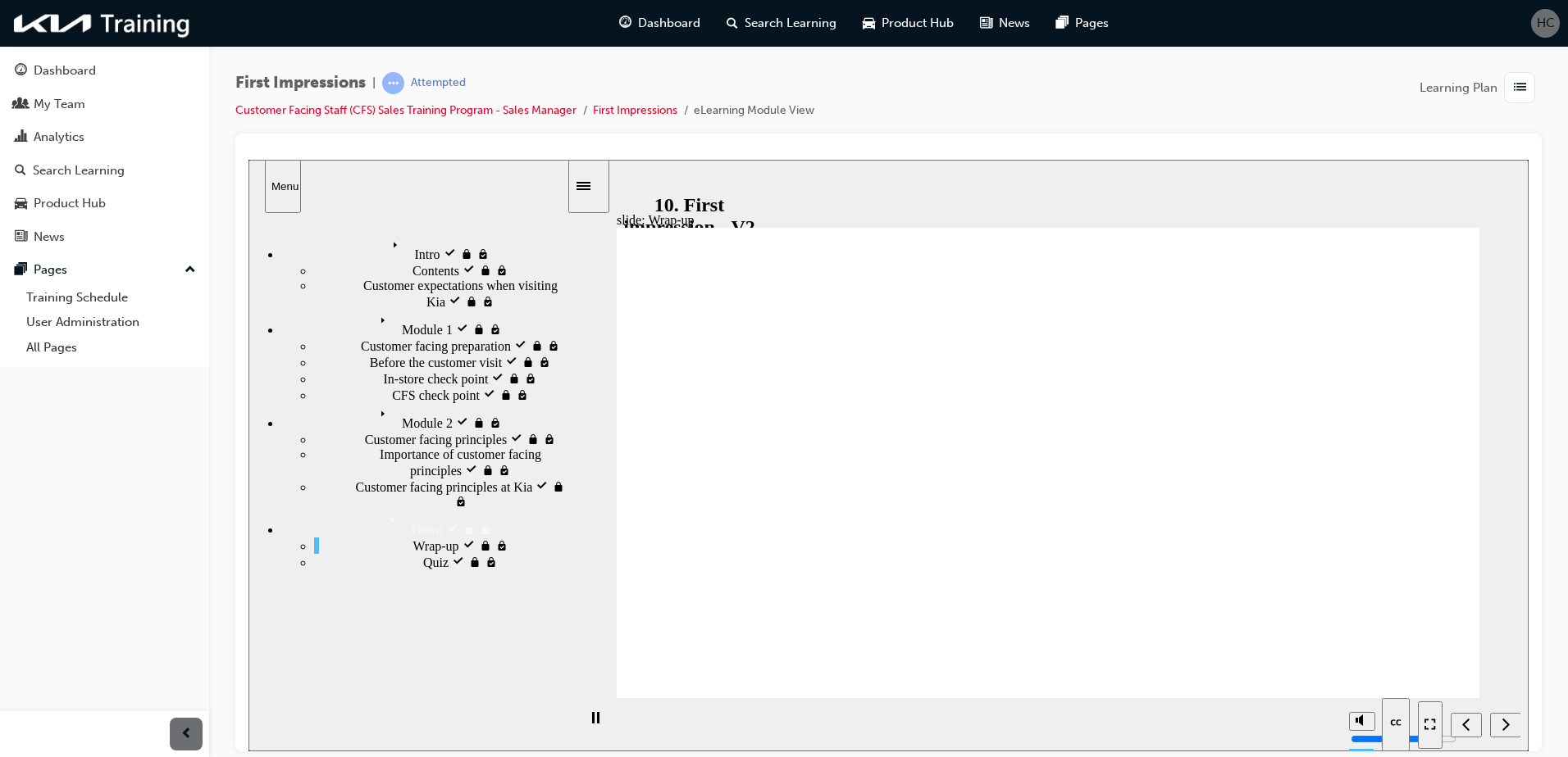
radio input "false"
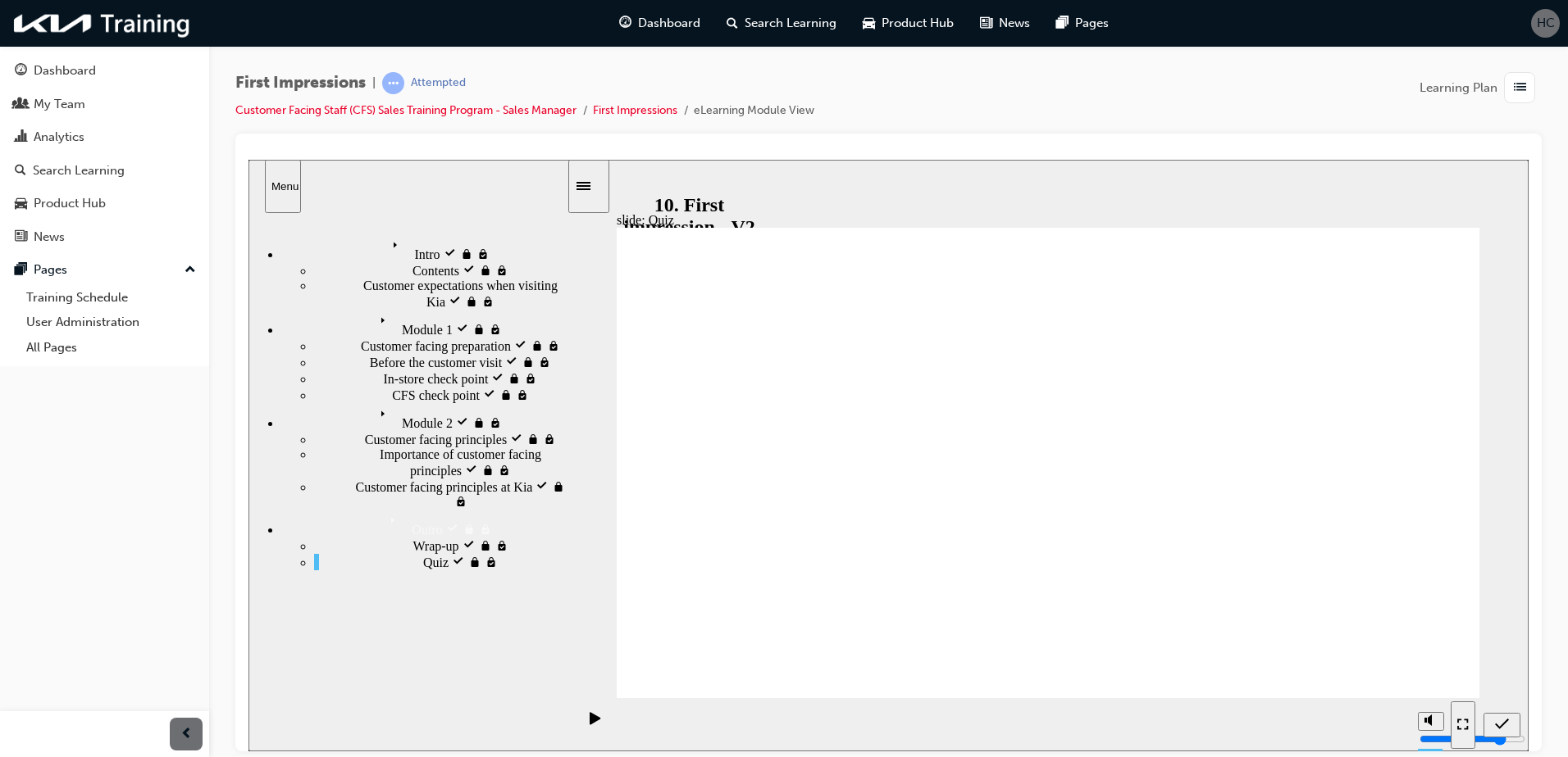
radio input "false"
radio input "true"
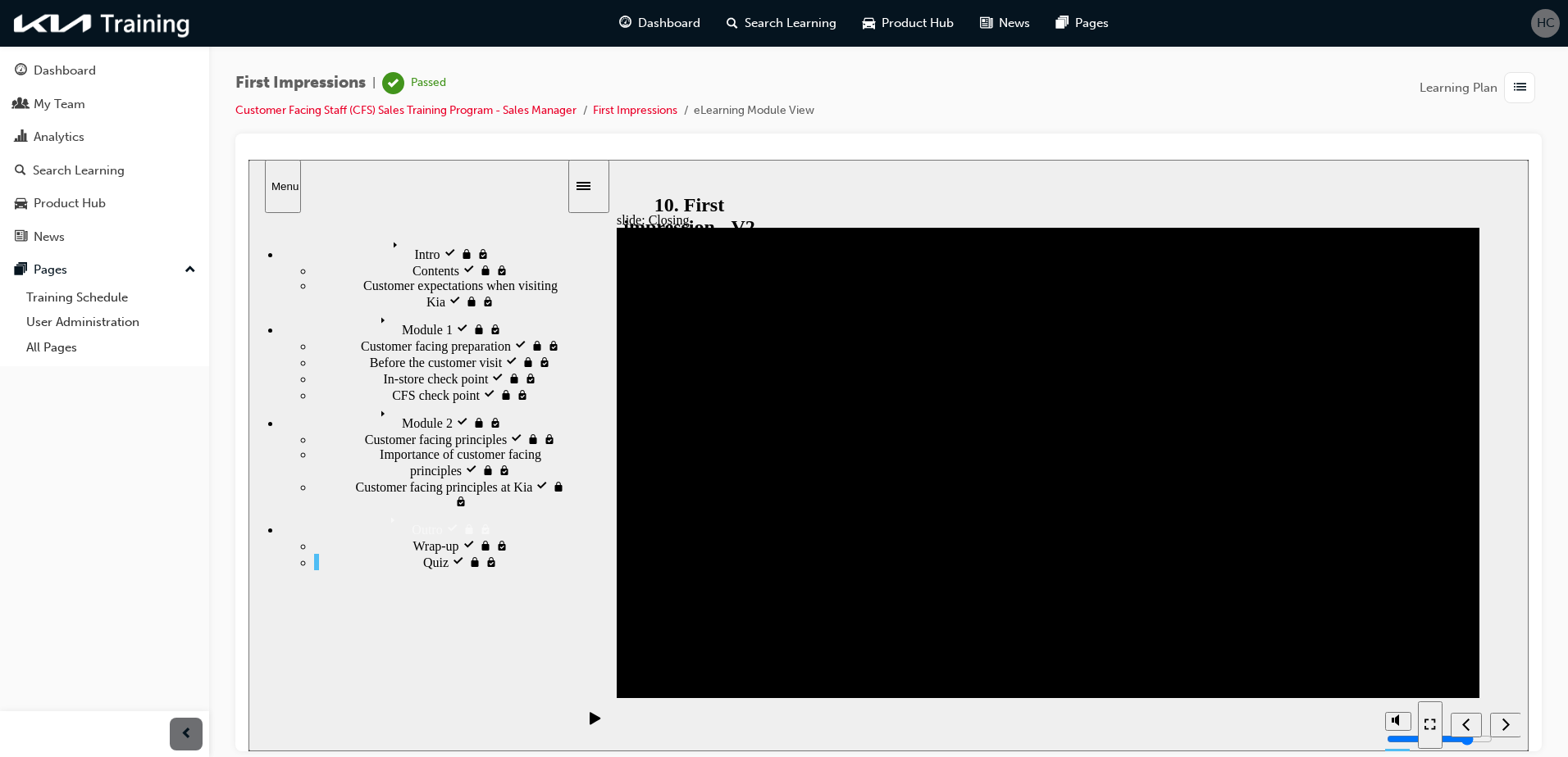
click at [1506, 717] on icon "Next (Ctrl+Alt+Period)" at bounding box center [1505, 724] width 8 height 15
click at [1516, 80] on span "list-icon" at bounding box center [1519, 88] width 12 height 21
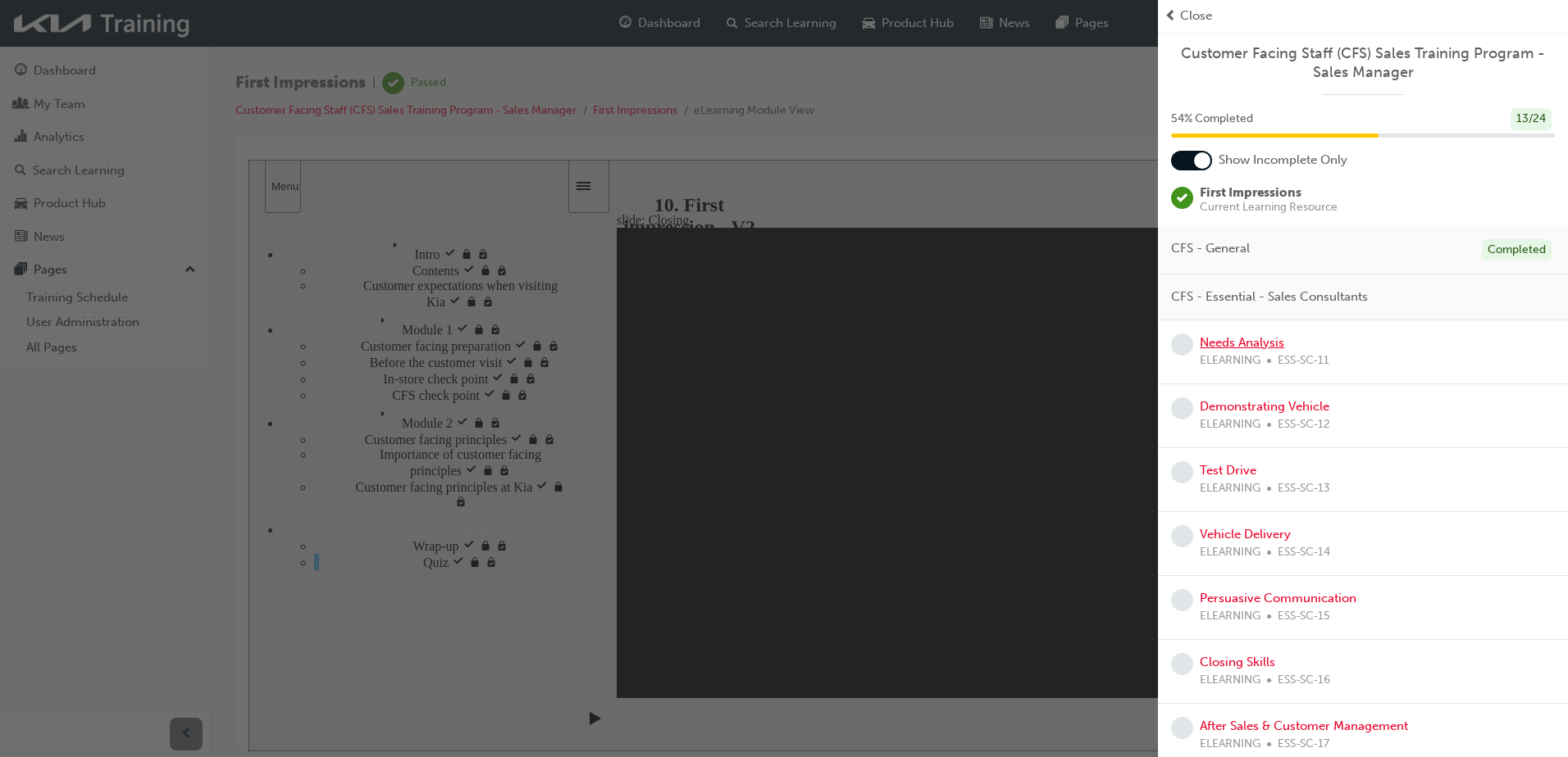
click at [1253, 346] on link "Needs Analysis" at bounding box center [1242, 343] width 84 height 15
